Goal: Find specific page/section: Find specific page/section

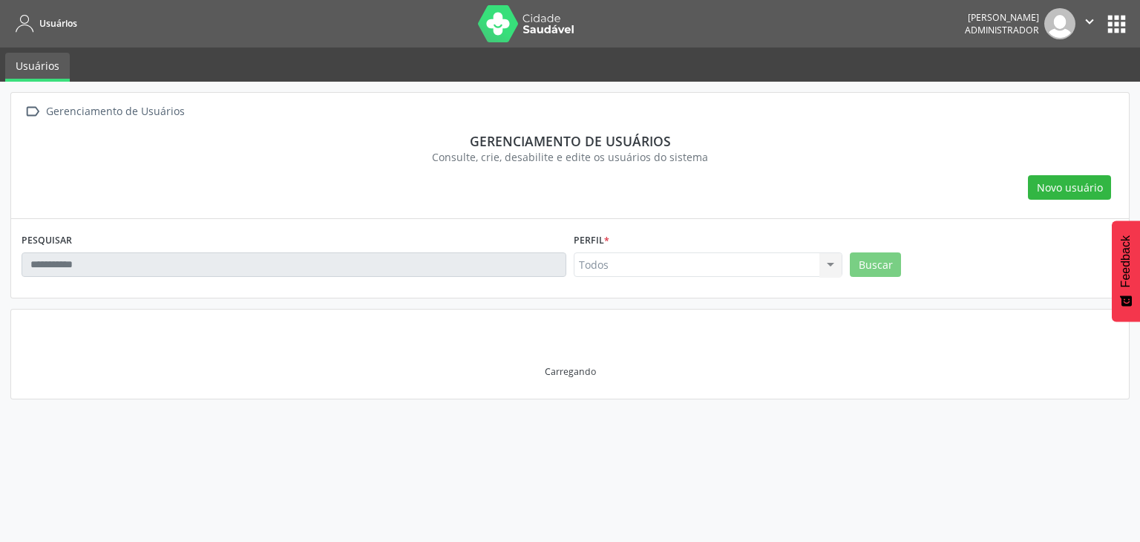
click at [1115, 16] on button "apps" at bounding box center [1117, 24] width 26 height 26
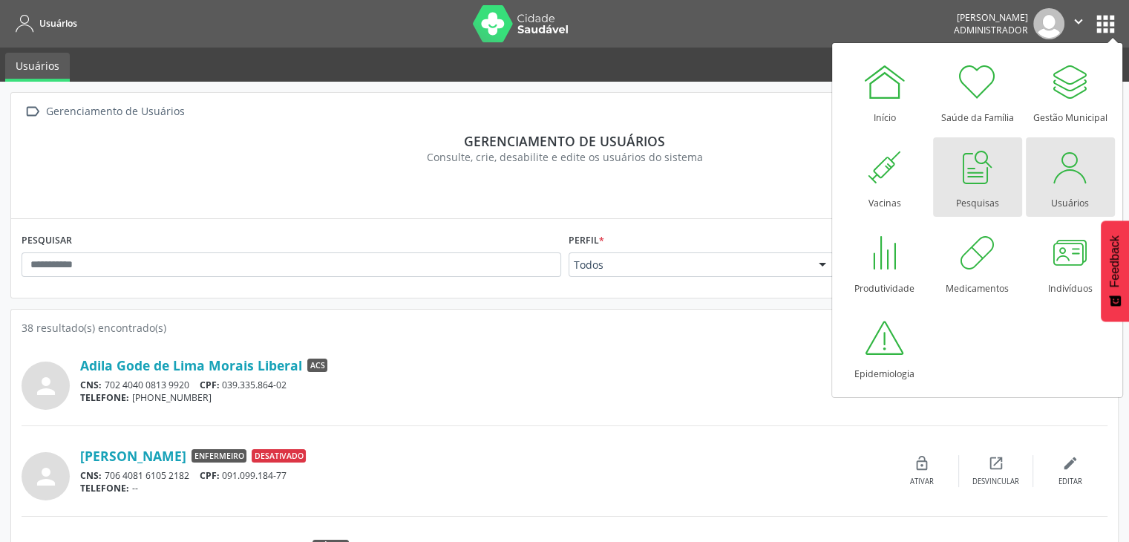
click at [981, 189] on div "Pesquisas" at bounding box center [977, 199] width 43 height 20
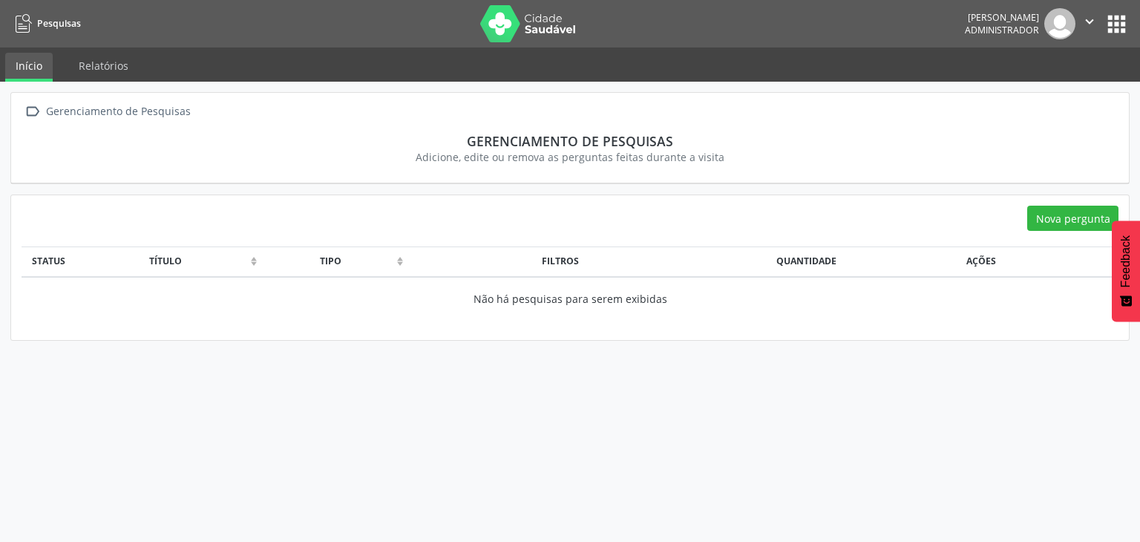
click at [1104, 14] on button "apps" at bounding box center [1117, 24] width 26 height 26
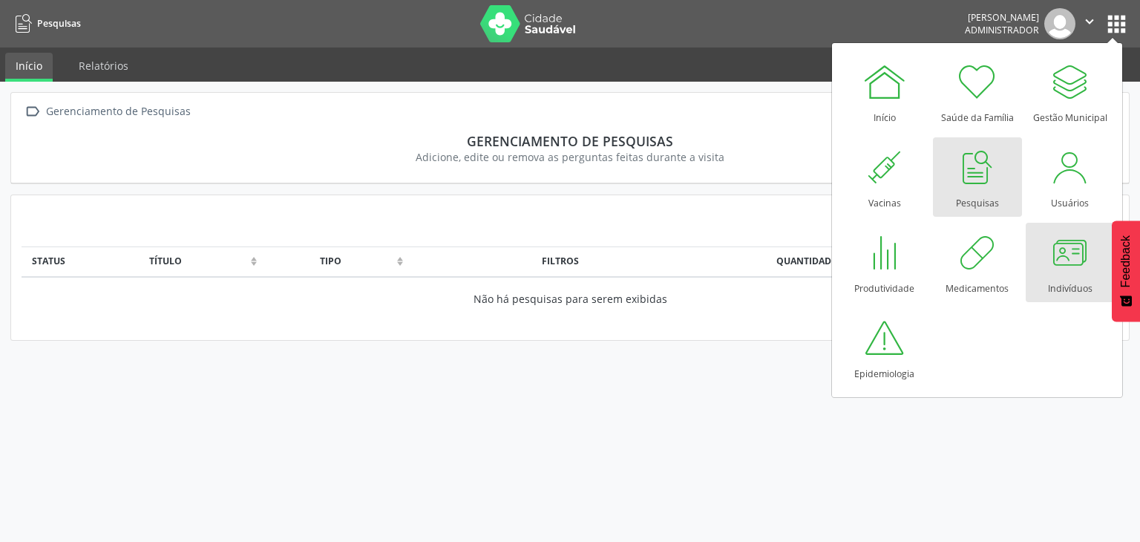
click at [1063, 263] on div at bounding box center [1070, 252] width 45 height 45
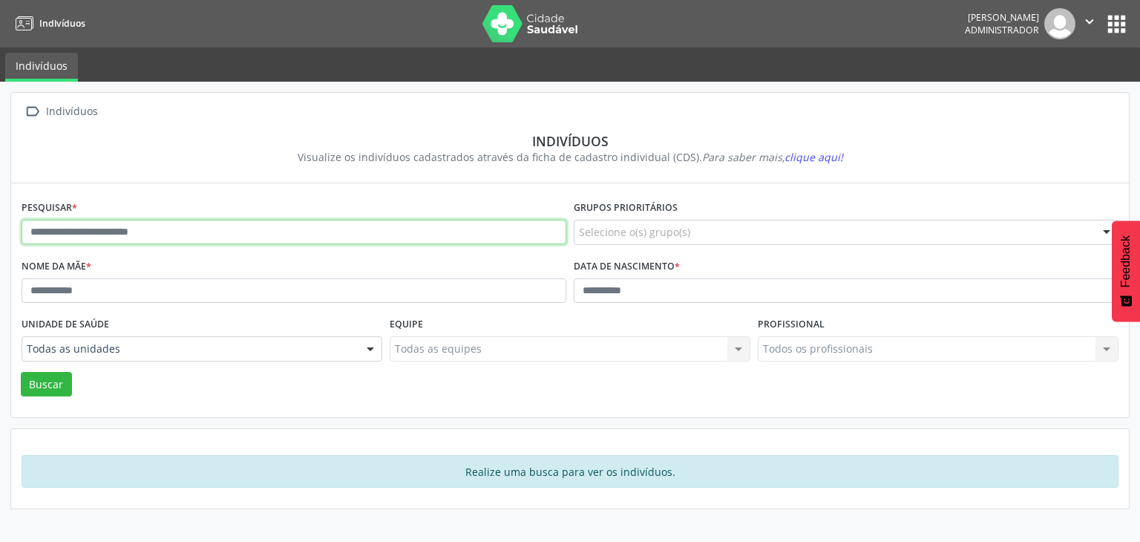
click at [120, 238] on input "text" at bounding box center [294, 232] width 545 height 25
type input "*****"
click at [21, 372] on button "Buscar" at bounding box center [46, 384] width 51 height 25
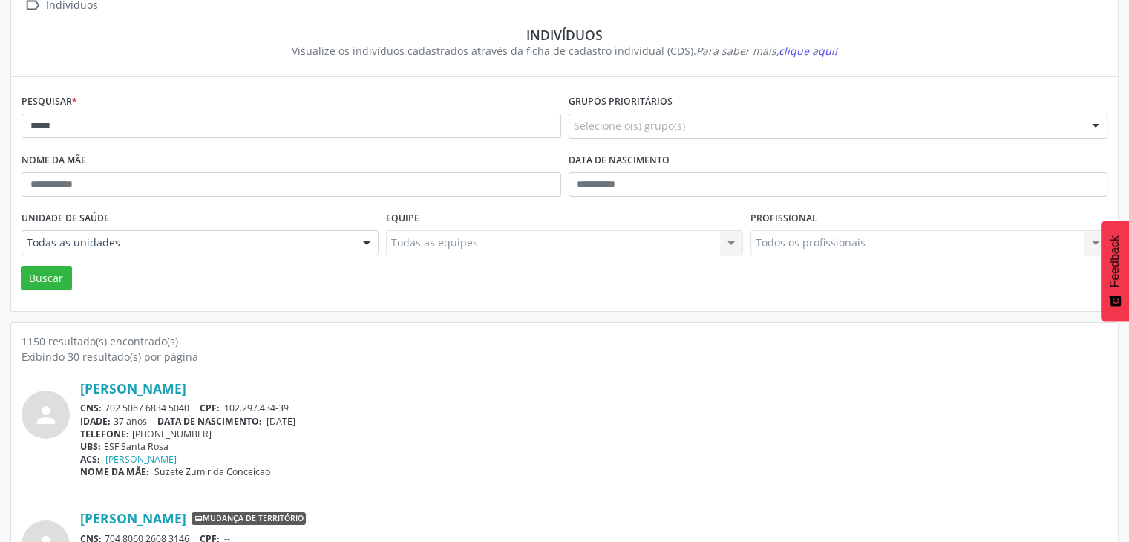
scroll to position [297, 0]
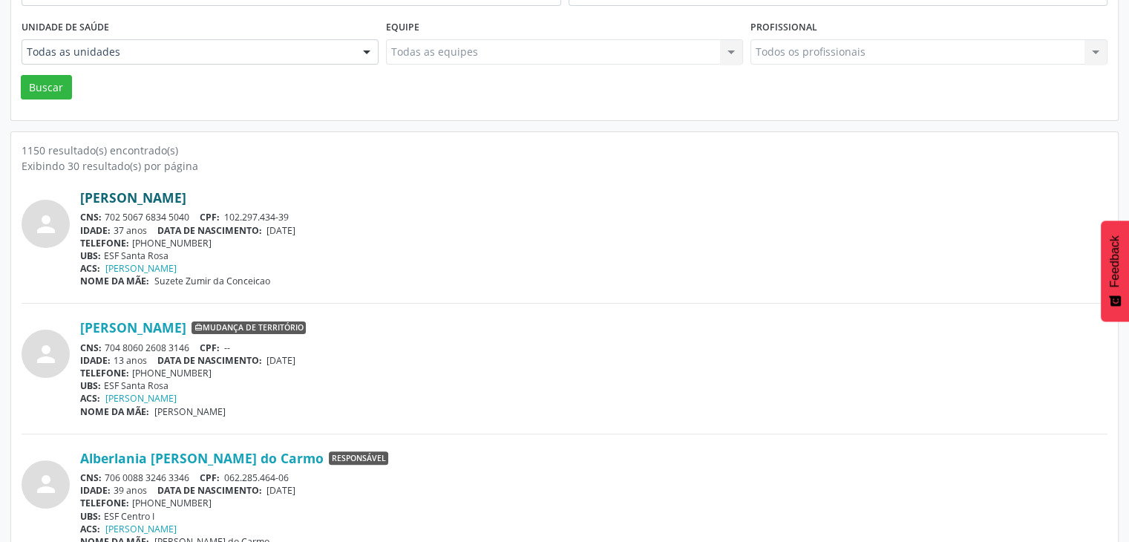
click at [145, 197] on link "Adriana Maria da Silva" at bounding box center [133, 197] width 106 height 16
